Goal: Transaction & Acquisition: Purchase product/service

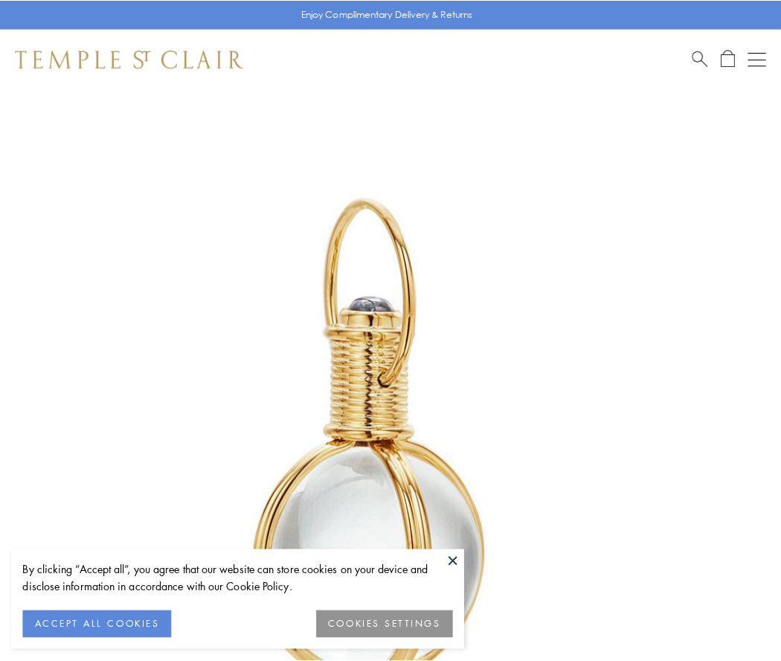
scroll to position [388, 0]
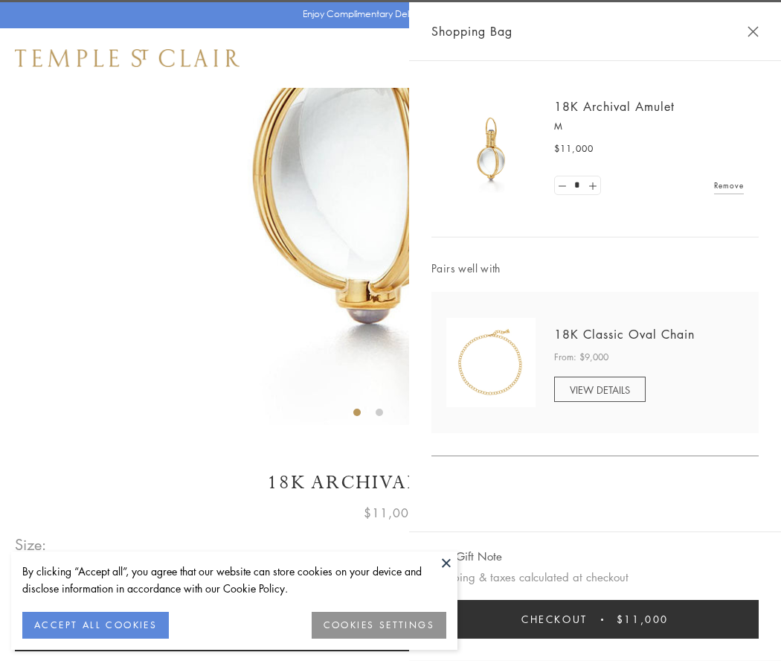
click at [595, 619] on button "Checkout $11,000" at bounding box center [595, 619] width 327 height 39
